Goal: Information Seeking & Learning: Learn about a topic

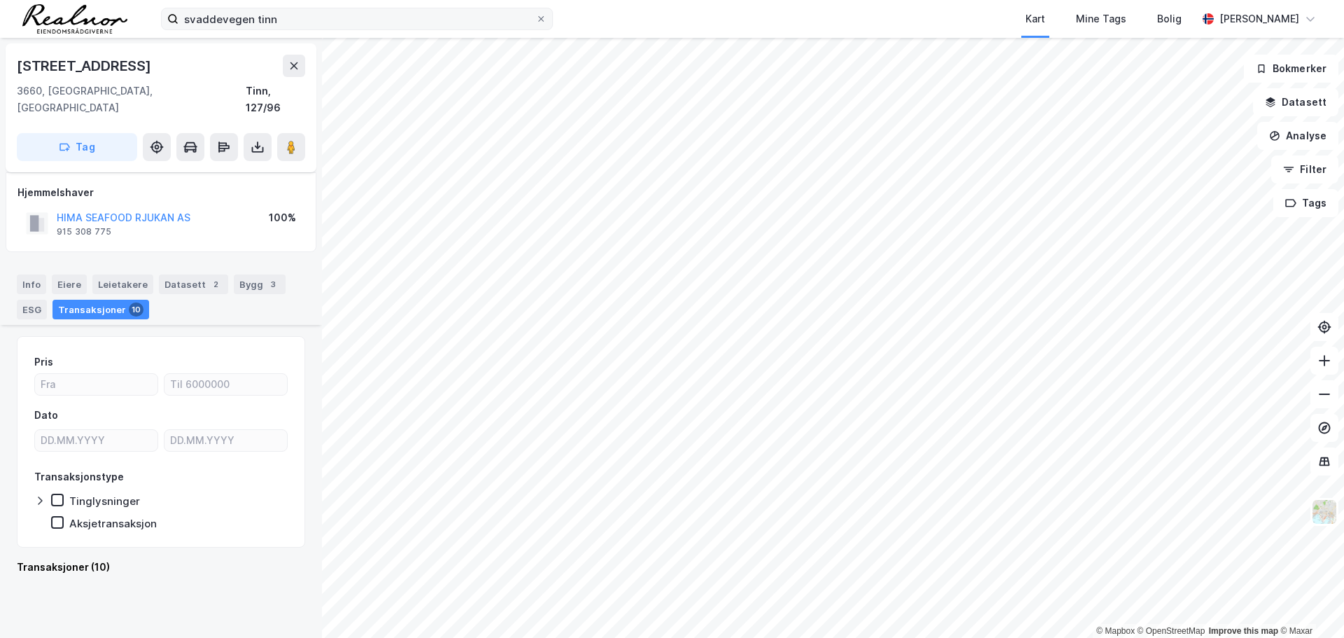
scroll to position [2034, 0]
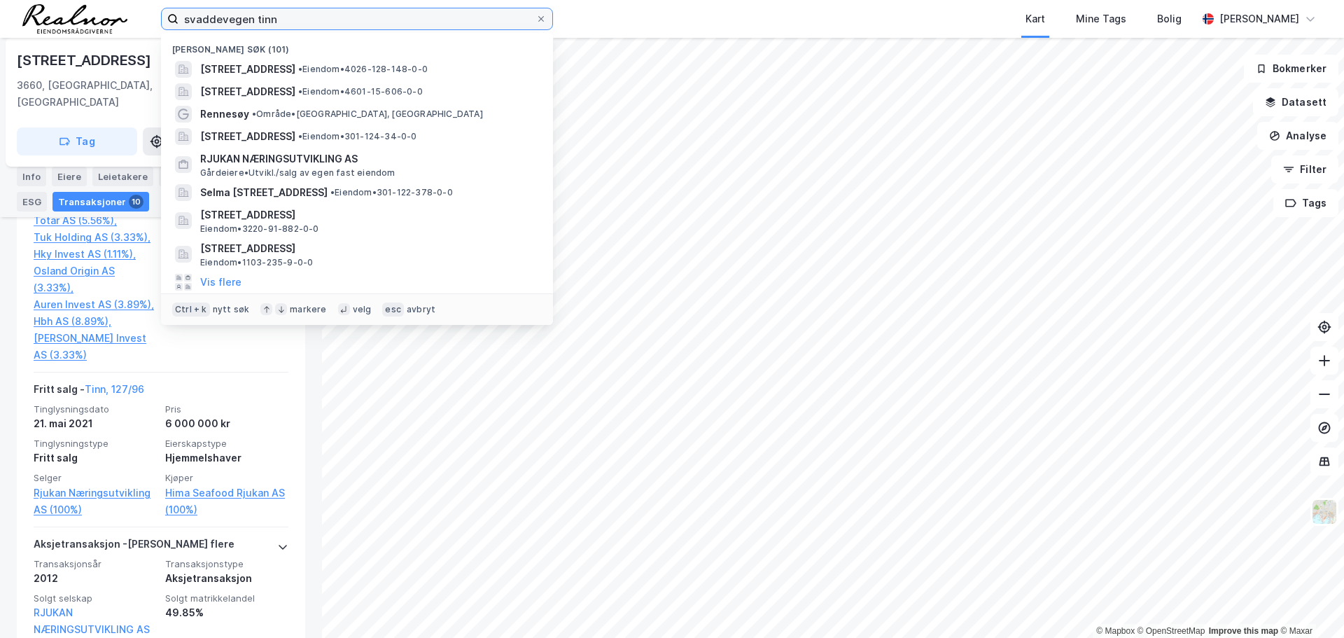
drag, startPoint x: 305, startPoint y: 17, endPoint x: -149, endPoint y: -6, distance: 455.0
click at [0, 0] on html "svaddevegen tinn Nylige søk (101) [STREET_ADDRESS] • Eiendom • 4026-128-148-0-0…" at bounding box center [672, 319] width 1344 height 638
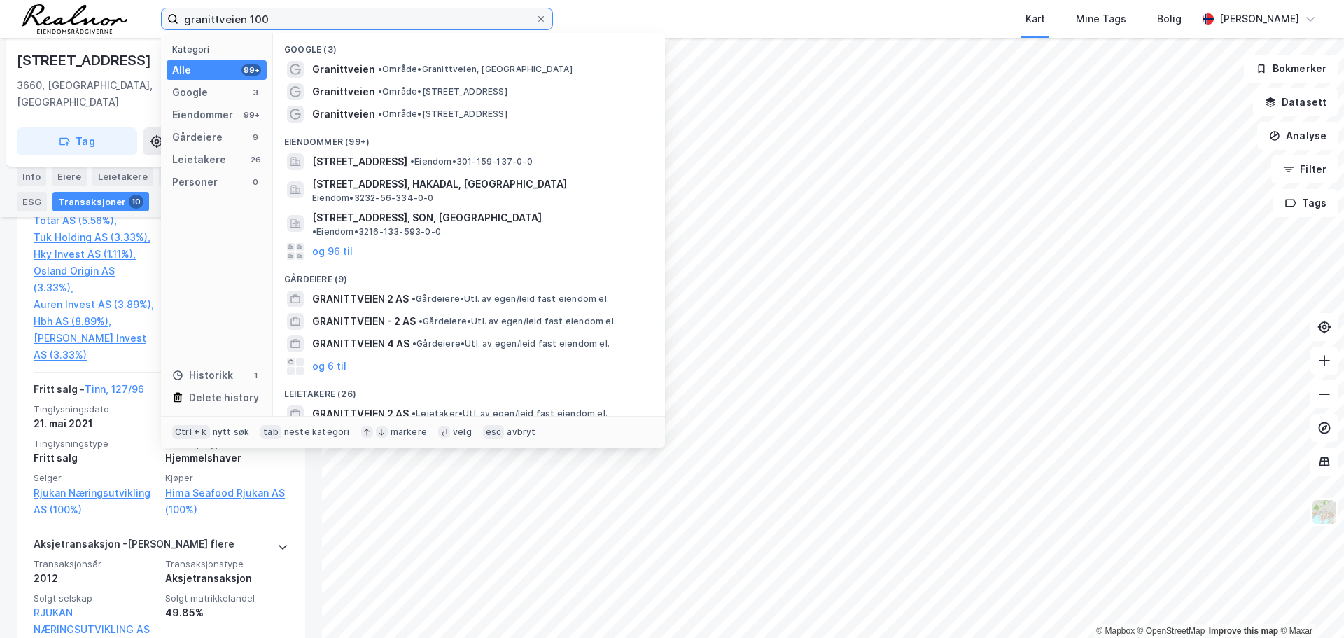
type input "granittveien 100"
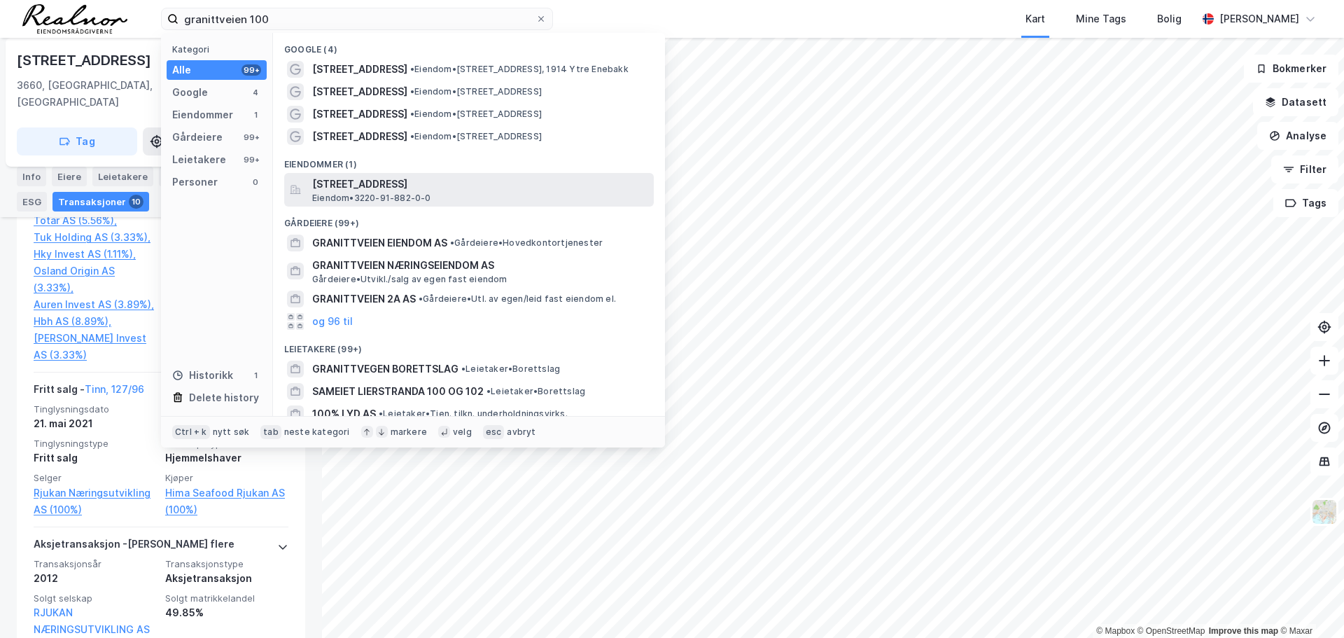
click at [422, 190] on span "[STREET_ADDRESS]" at bounding box center [480, 184] width 336 height 17
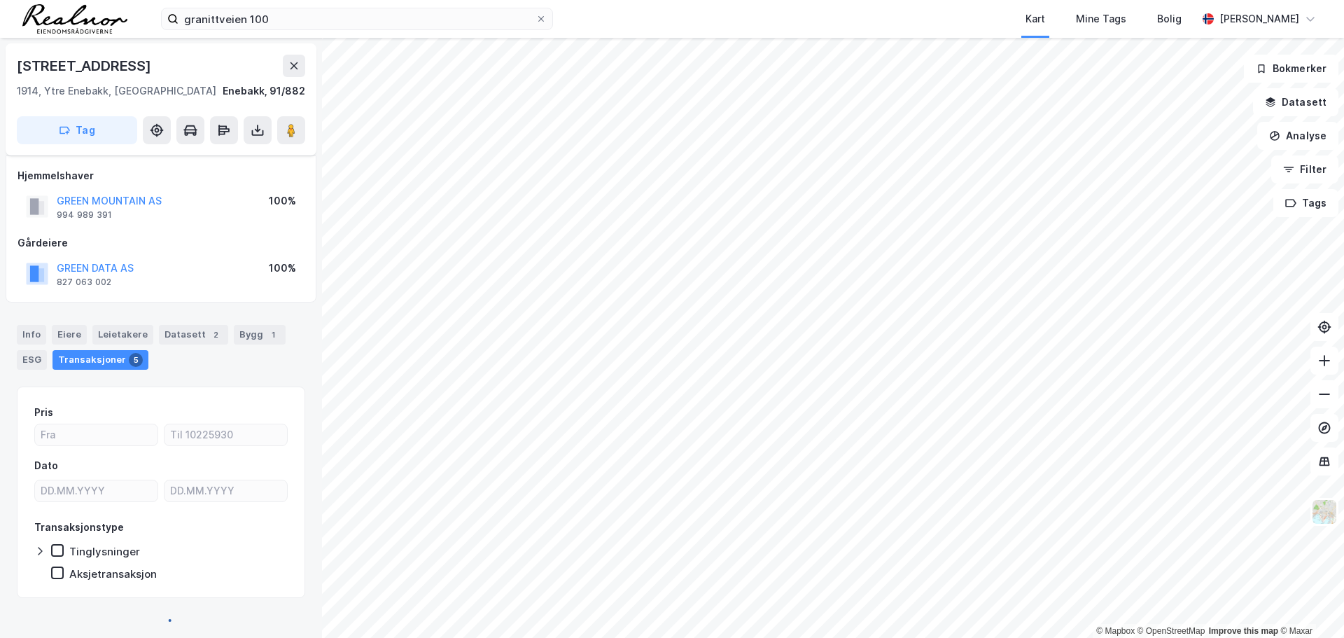
scroll to position [11, 0]
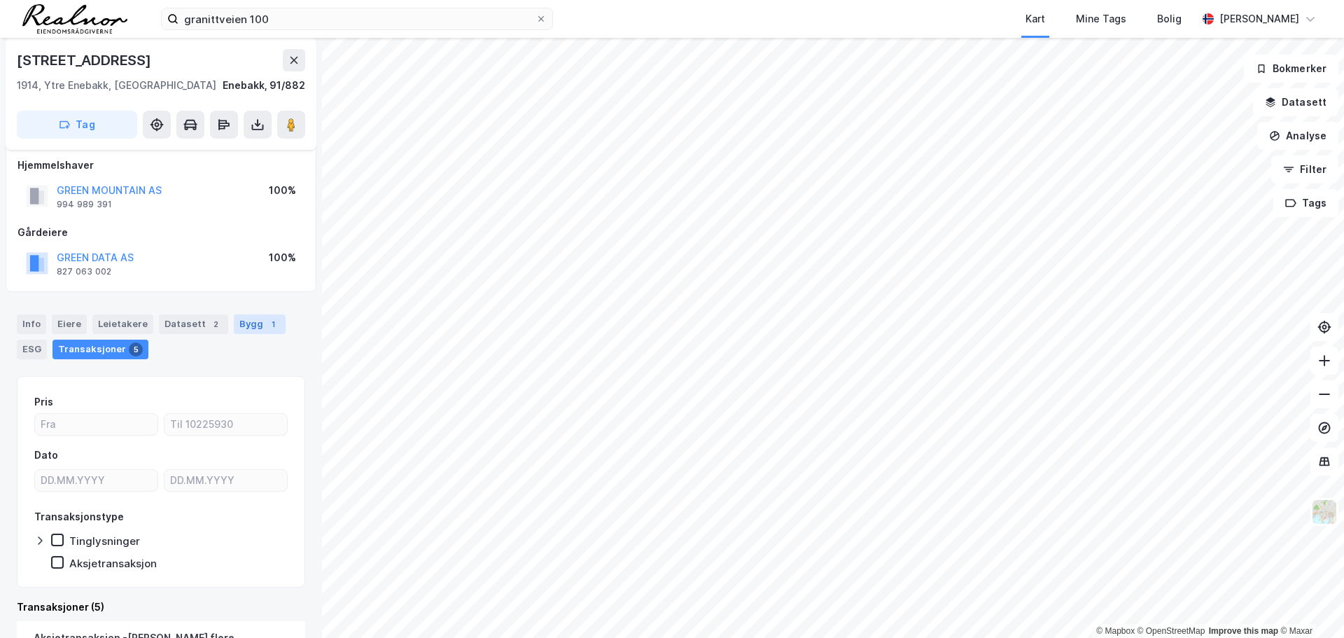
click at [250, 325] on div "Bygg 1" at bounding box center [260, 324] width 52 height 20
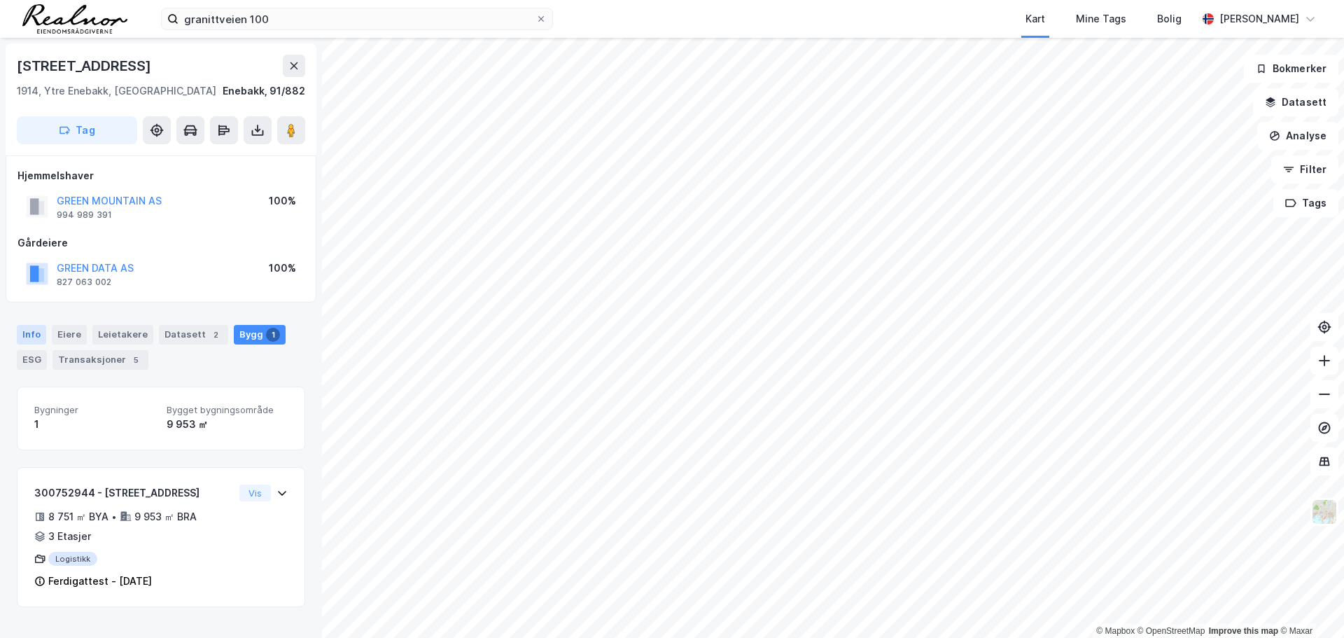
click at [34, 331] on div "Info" at bounding box center [31, 335] width 29 height 20
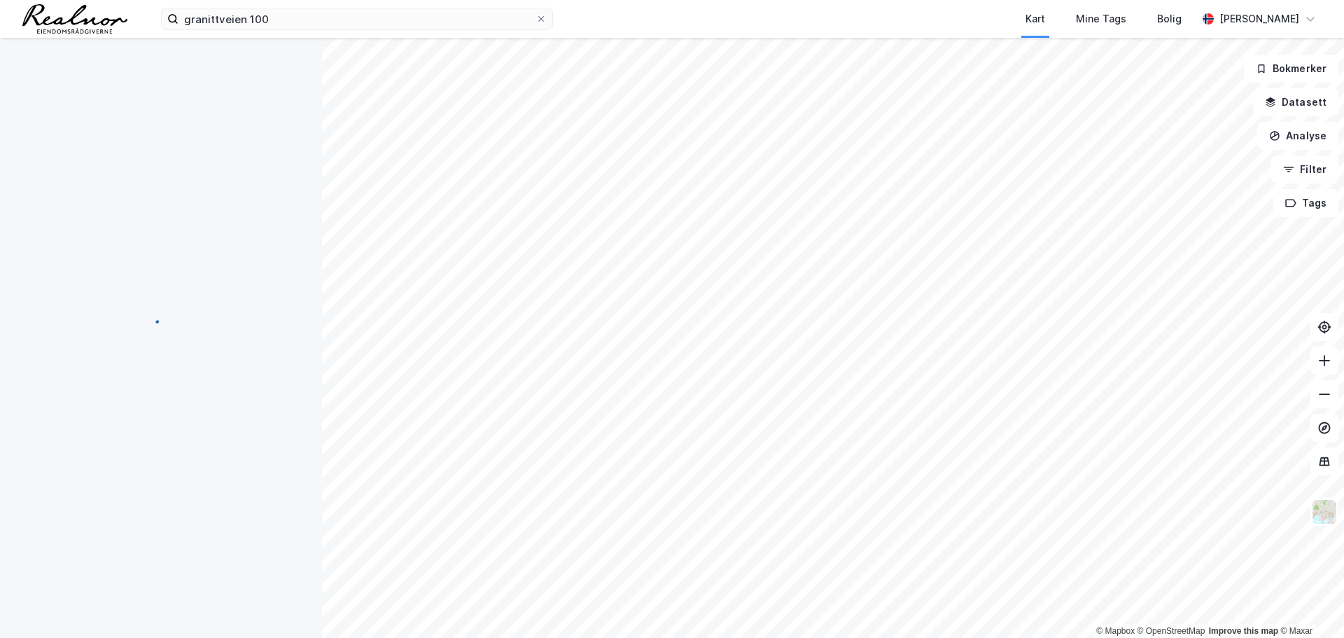
scroll to position [11, 0]
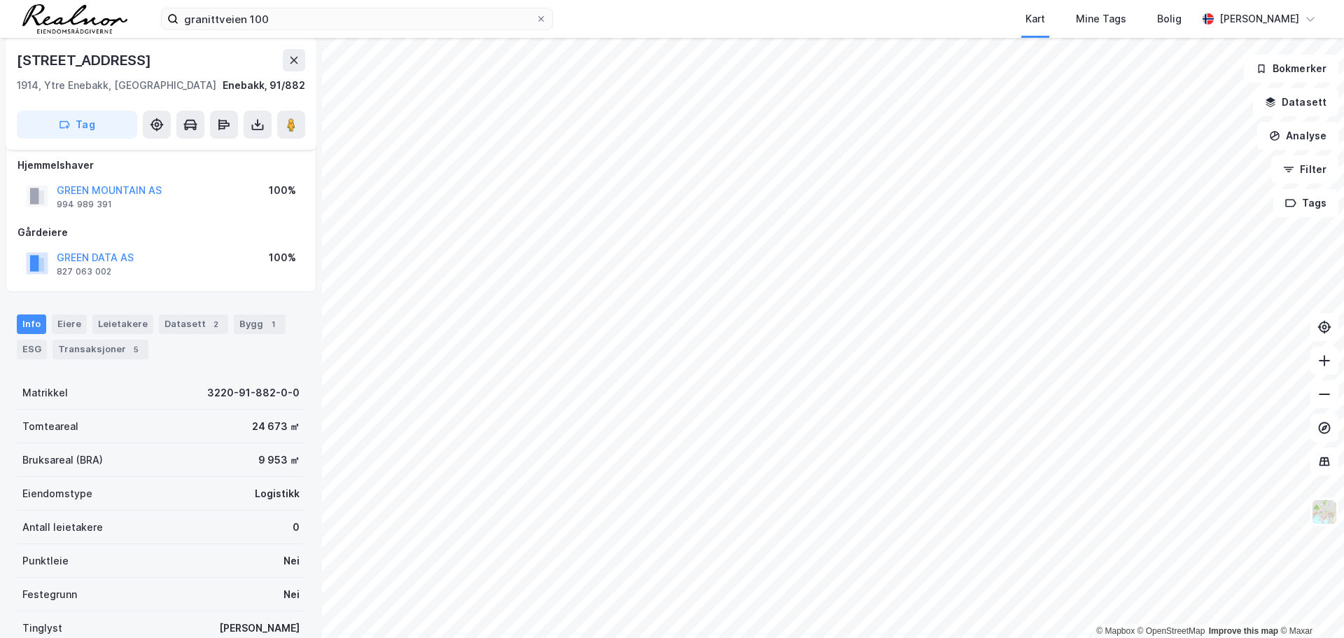
scroll to position [11, 0]
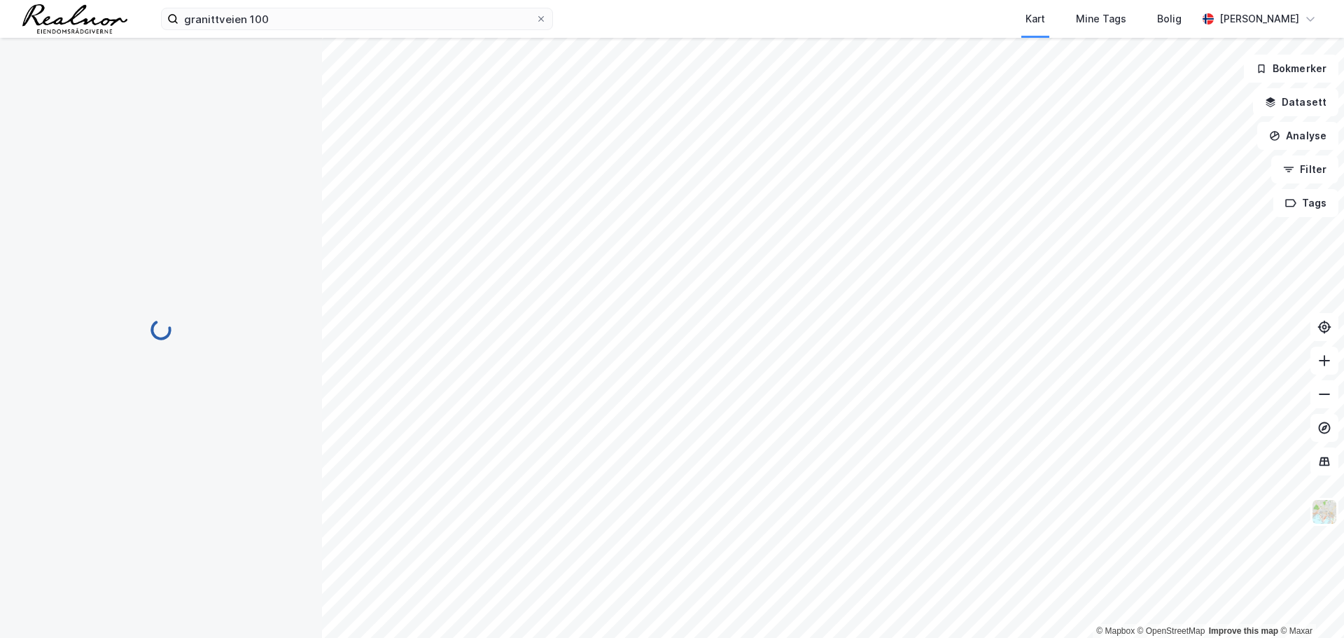
scroll to position [11, 0]
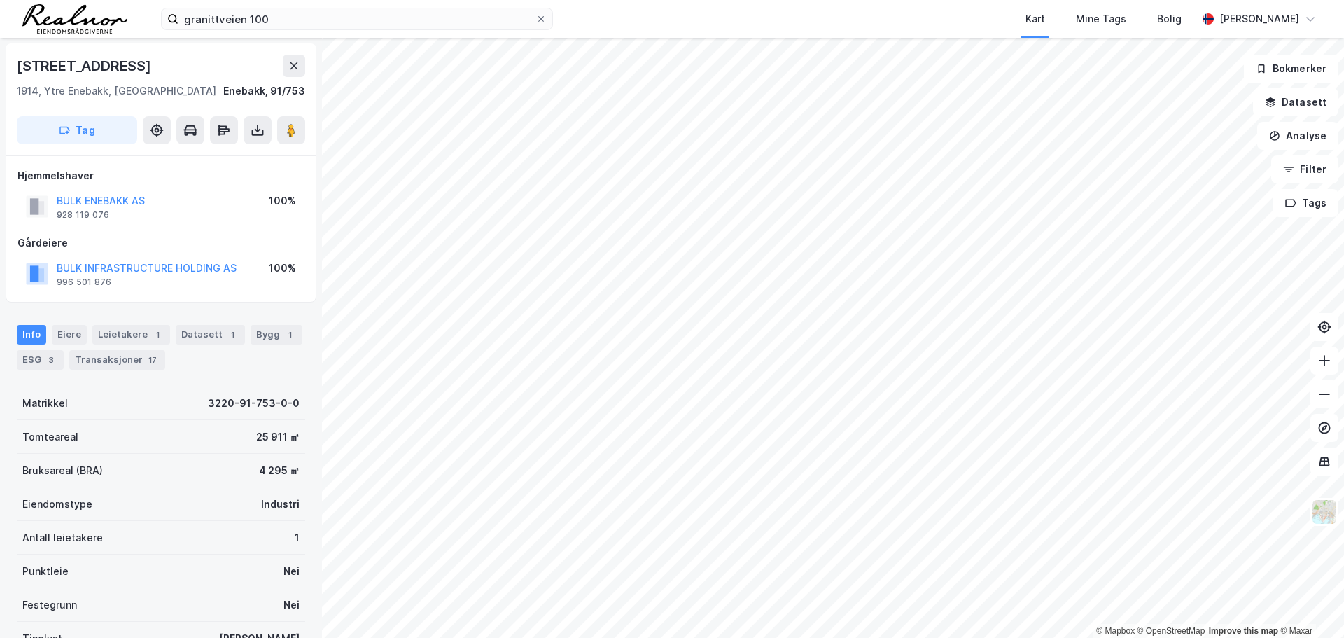
scroll to position [11, 0]
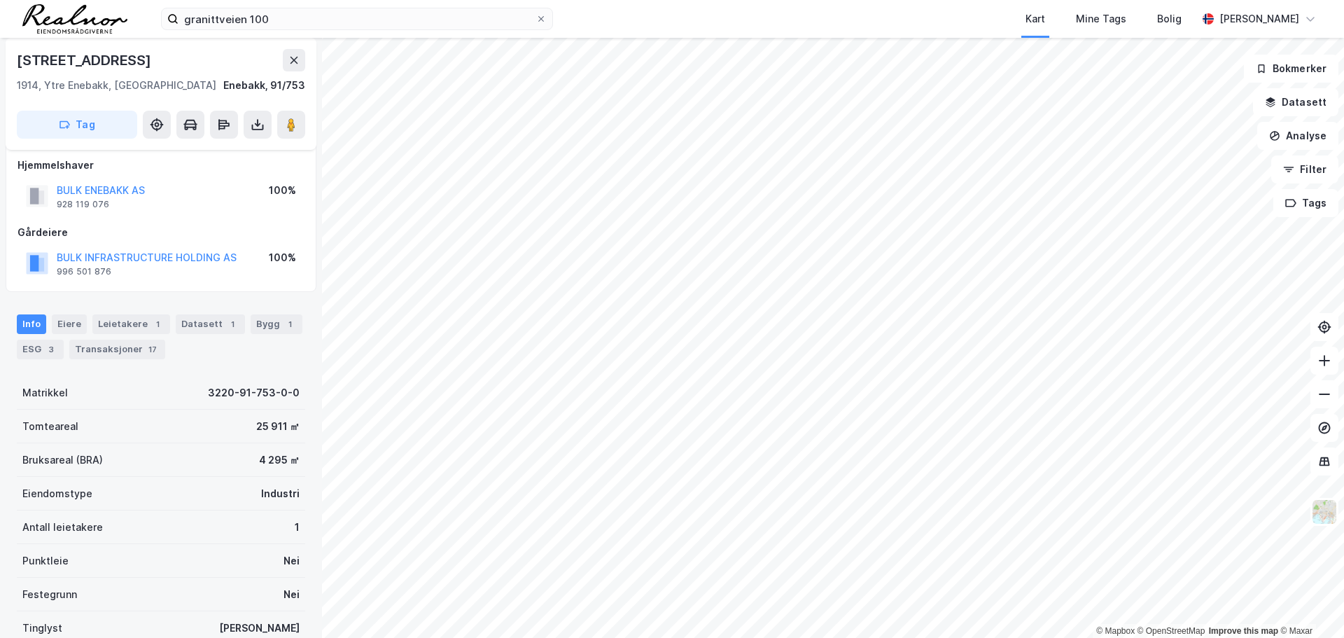
scroll to position [11, 0]
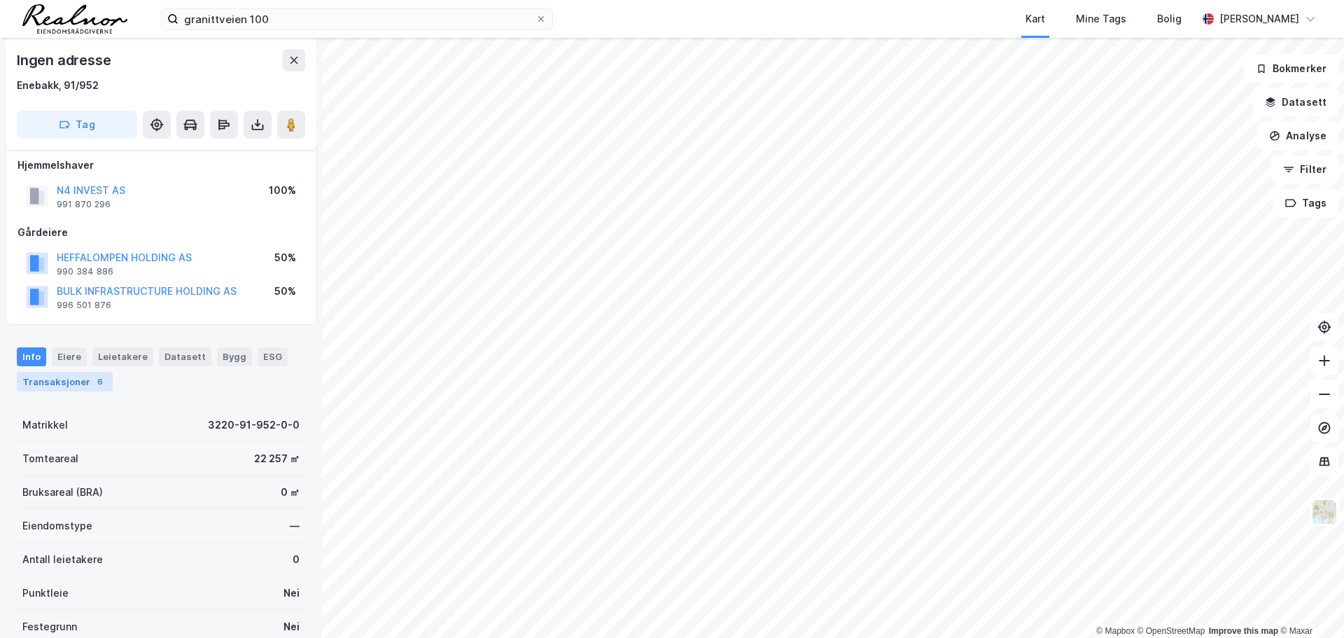
click at [80, 386] on div "Transaksjoner 6" at bounding box center [65, 382] width 96 height 20
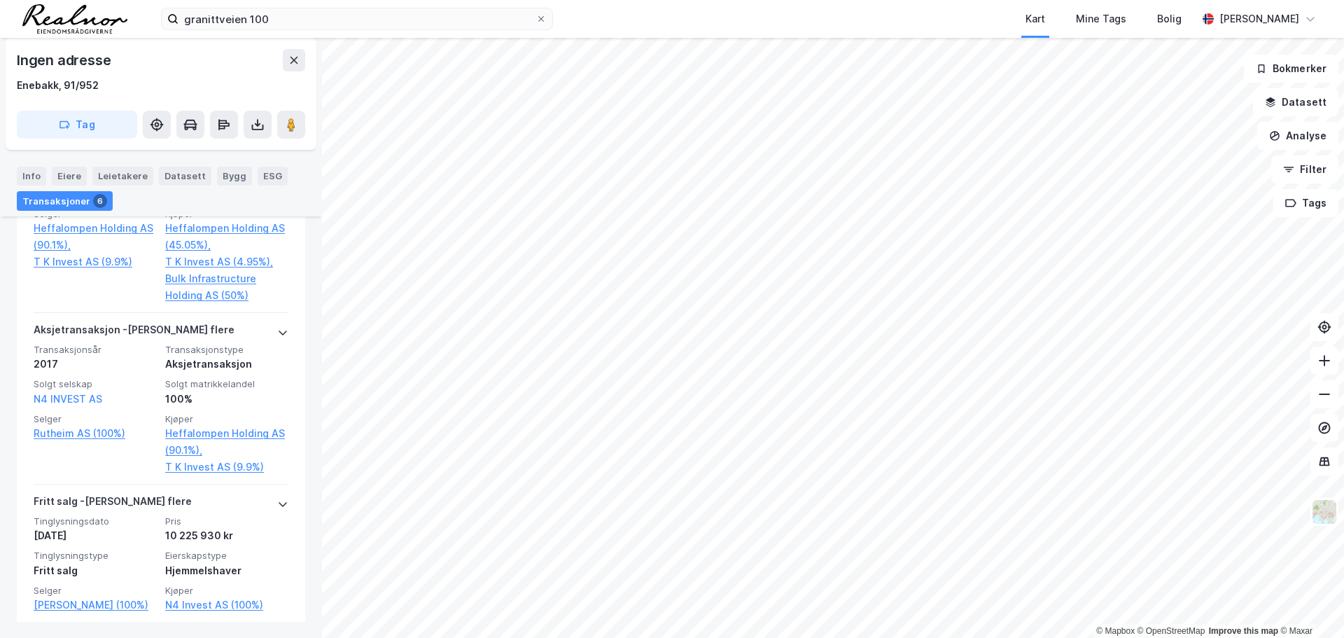
scroll to position [1473, 0]
